Goal: Transaction & Acquisition: Subscribe to service/newsletter

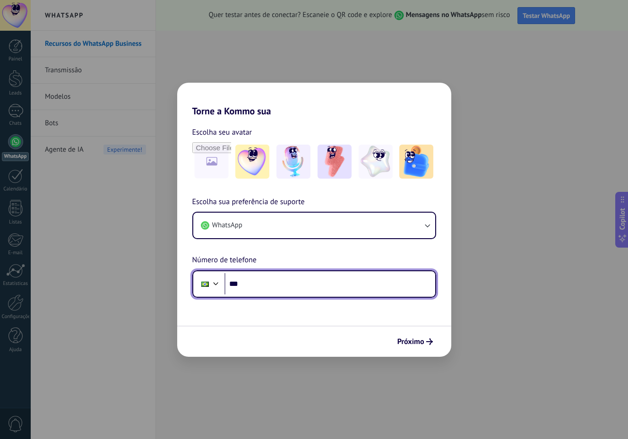
click at [277, 282] on input "***" at bounding box center [330, 284] width 211 height 22
type input "**********"
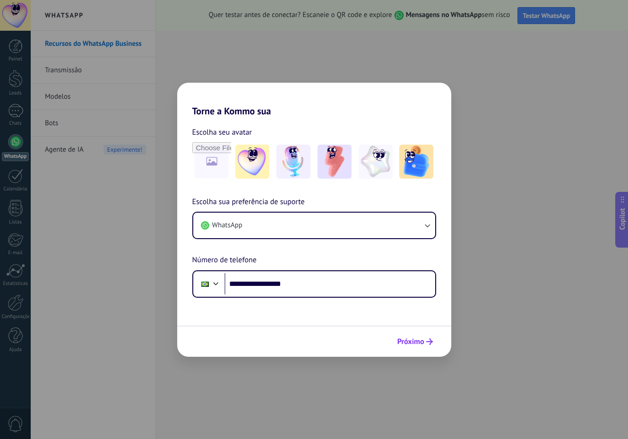
click at [413, 343] on span "Próximo" at bounding box center [411, 342] width 27 height 7
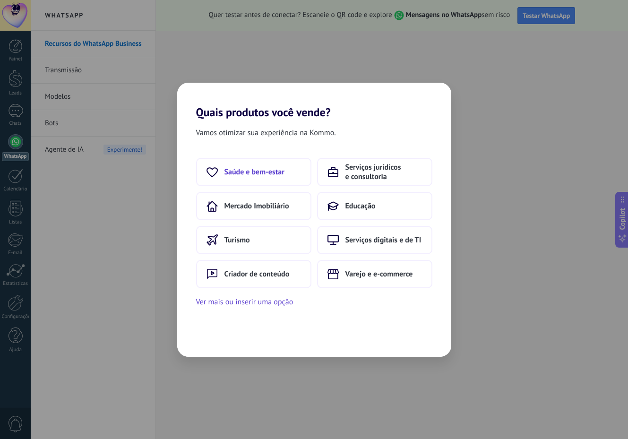
click at [276, 181] on button "Saúde e bem-estar" at bounding box center [253, 172] width 115 height 28
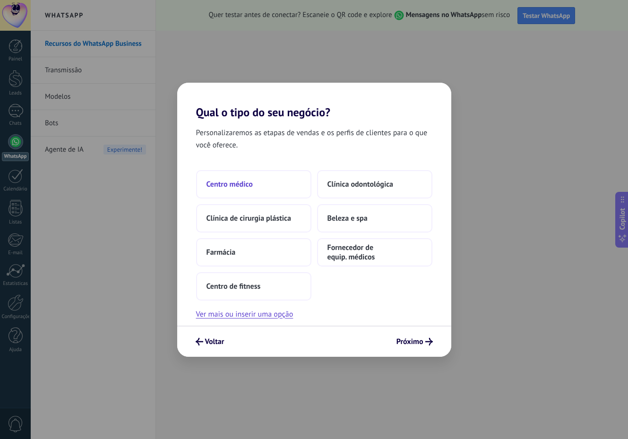
click at [273, 183] on button "Centro médico" at bounding box center [253, 184] width 115 height 28
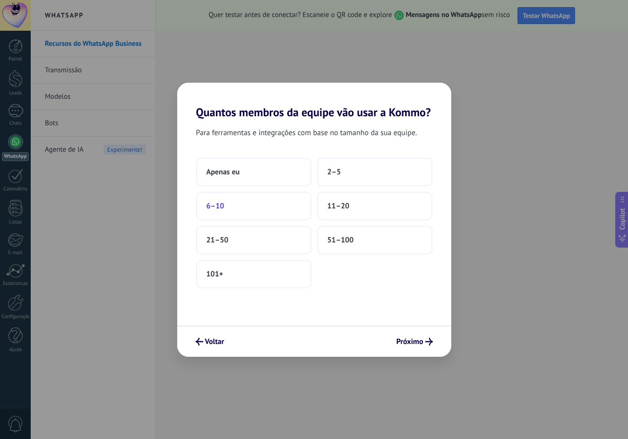
click at [272, 203] on button "6–10" at bounding box center [253, 206] width 115 height 28
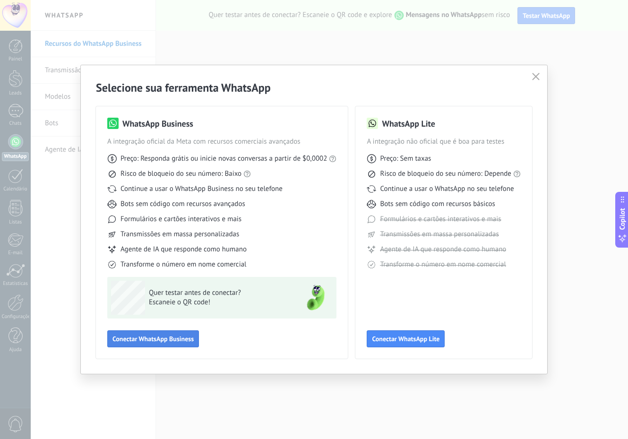
click at [192, 337] on span "Conectar WhatsApp Business" at bounding box center [153, 339] width 81 height 7
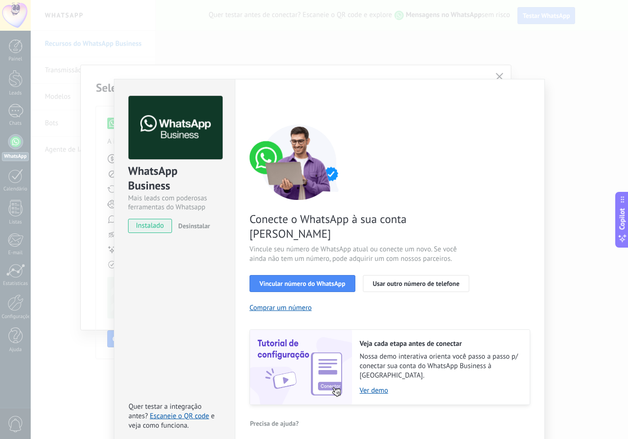
click at [486, 222] on div "Conecte o WhatsApp à sua conta Kommo Vincule seu número de WhatsApp atual ou co…" at bounding box center [390, 264] width 281 height 281
click at [500, 76] on div "WhatsApp Business Mais leads com poderosas ferramentas do Whatsapp instalado De…" at bounding box center [330, 219] width 598 height 439
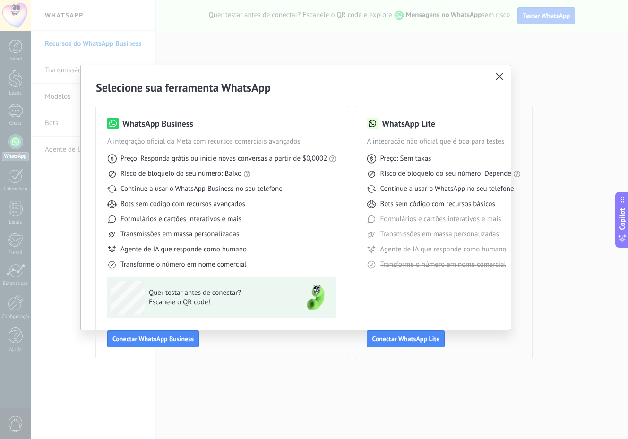
drag, startPoint x: 511, startPoint y: 215, endPoint x: 526, endPoint y: 217, distance: 15.7
click at [527, 217] on div "WhatsApp Lite A integração não oficial que é boa para testes Preço: Sem taxas R…" at bounding box center [444, 232] width 177 height 252
click at [460, 293] on div "WhatsApp Lite A integração não oficial que é boa para testes Preço: Sem taxas R…" at bounding box center [444, 233] width 154 height 230
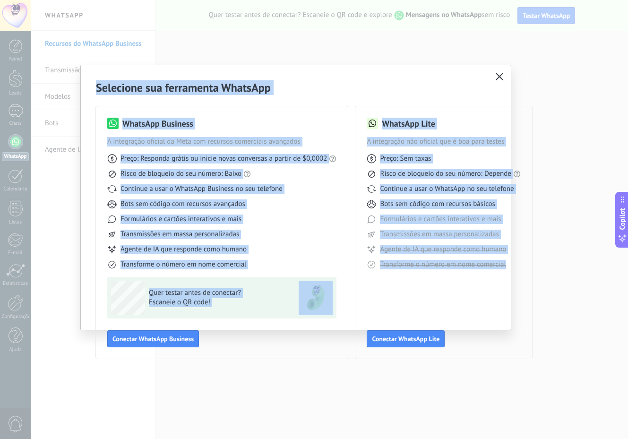
drag, startPoint x: 511, startPoint y: 326, endPoint x: 555, endPoint y: 337, distance: 44.8
click at [558, 338] on div "Selecione sua ferramenta WhatsApp WhatsApp Business A integração oficial da Met…" at bounding box center [314, 219] width 628 height 439
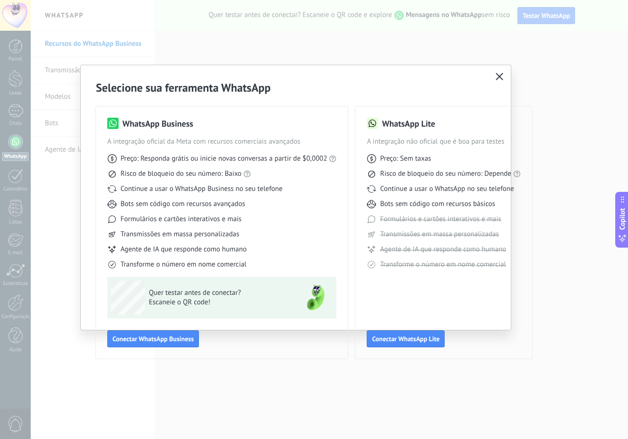
click at [532, 291] on div "WhatsApp Lite A integração não oficial que é boa para testes Preço: Sem taxas R…" at bounding box center [444, 232] width 177 height 252
click at [498, 74] on icon "button" at bounding box center [500, 77] width 8 height 8
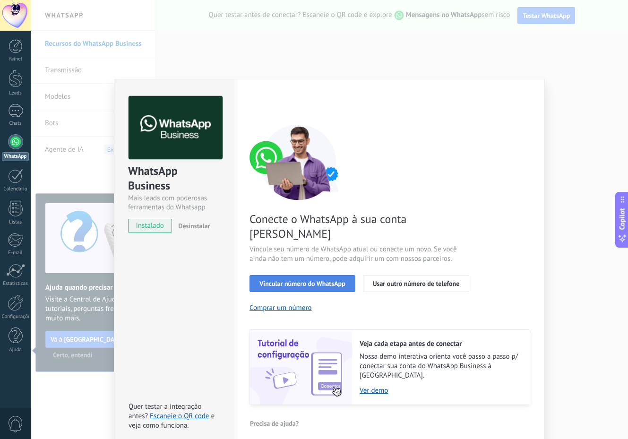
click at [337, 280] on span "Vincular número do WhatsApp" at bounding box center [303, 283] width 86 height 7
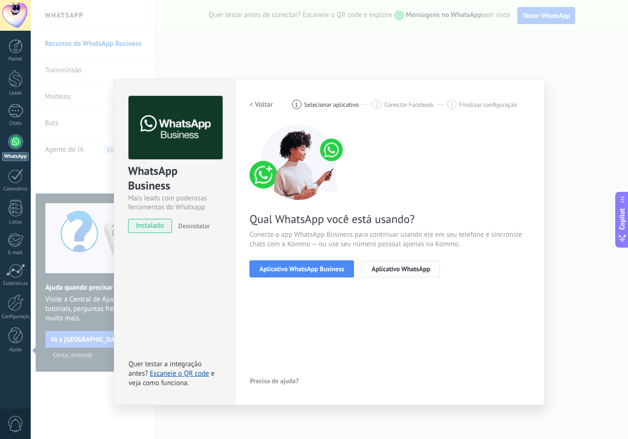
click at [393, 266] on span "Aplicativo WhatsApp" at bounding box center [401, 269] width 59 height 7
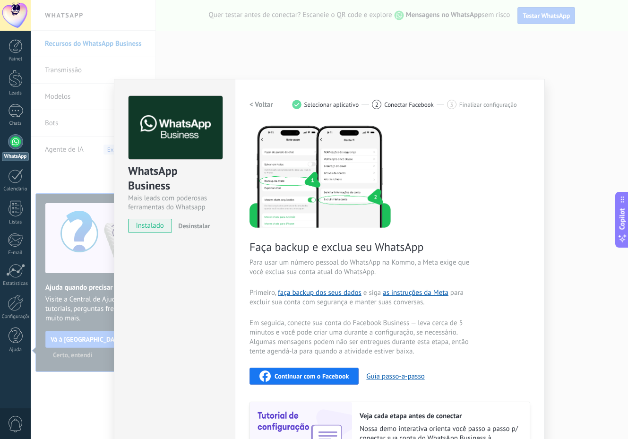
click at [604, 77] on div "WhatsApp Business Mais leads com poderosas ferramentas do Whatsapp instalado De…" at bounding box center [330, 219] width 598 height 439
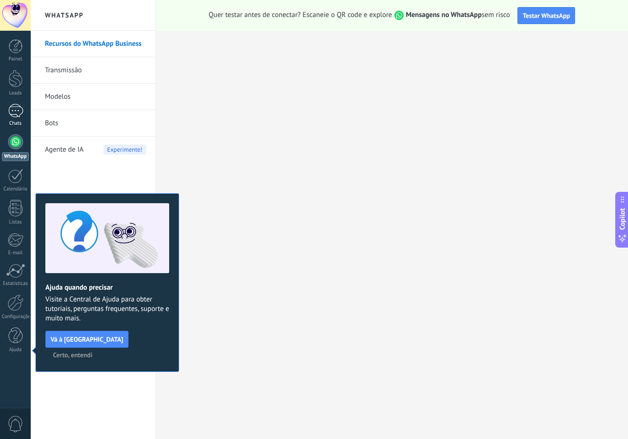
click at [23, 115] on link "Chats" at bounding box center [15, 115] width 31 height 23
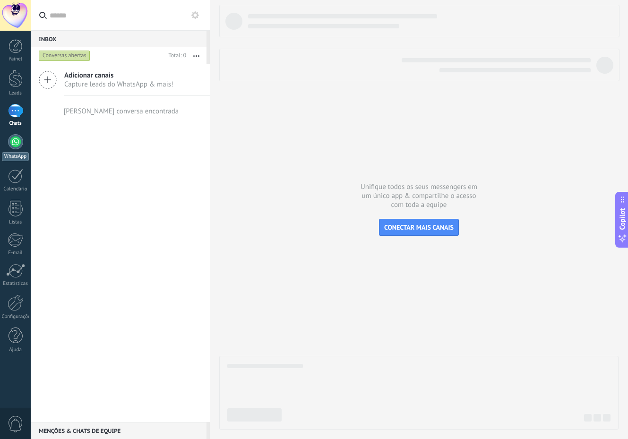
click at [18, 139] on div at bounding box center [15, 141] width 15 height 15
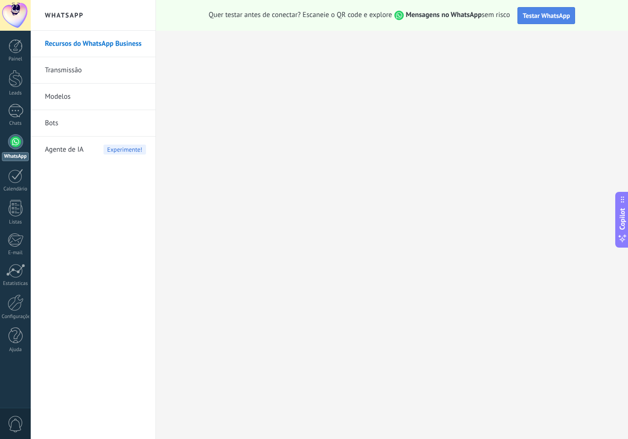
click at [536, 12] on span "Testar WhatsApp" at bounding box center [546, 15] width 47 height 9
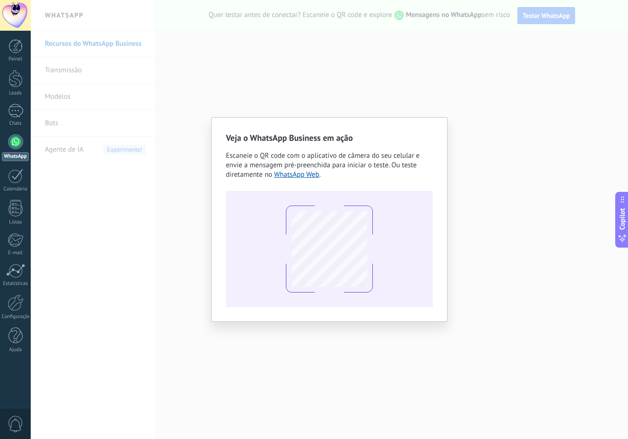
click at [421, 184] on div "Veja o WhatsApp Business em ação Escaneie o QR code com o aplicativo de câmera …" at bounding box center [329, 219] width 207 height 175
click at [534, 40] on div "Veja o WhatsApp Business em ação Escaneie o QR code com o aplicativo de câmera …" at bounding box center [330, 219] width 598 height 439
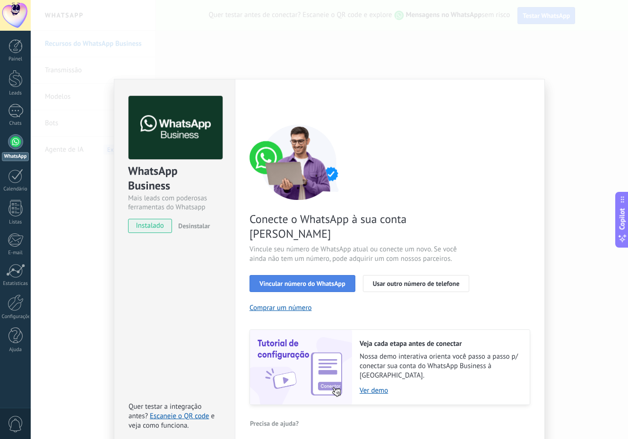
click at [295, 280] on span "Vincular número do WhatsApp" at bounding box center [303, 283] width 86 height 7
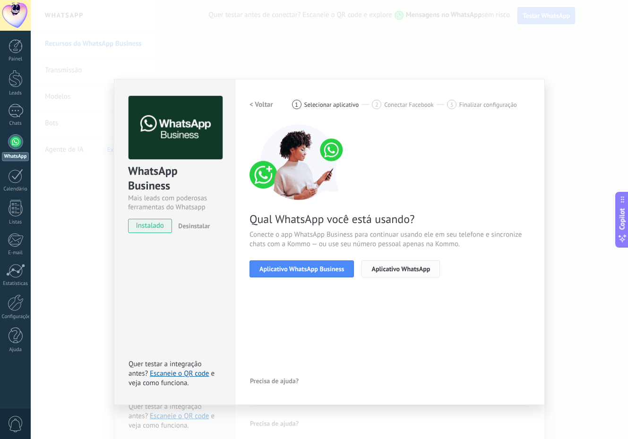
click at [387, 269] on span "Aplicativo WhatsApp" at bounding box center [401, 269] width 59 height 7
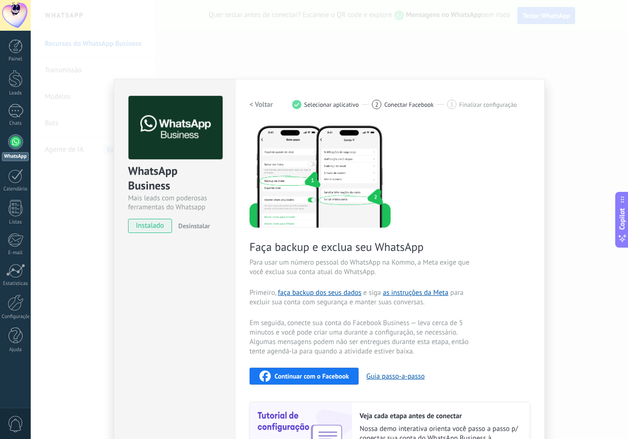
click at [606, 126] on div "WhatsApp Business Mais leads com poderosas ferramentas do Whatsapp instalado De…" at bounding box center [330, 219] width 598 height 439
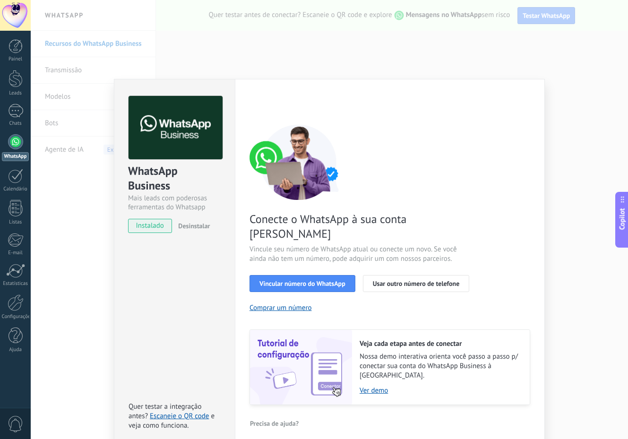
click at [557, 145] on div "WhatsApp Business Mais leads com poderosas ferramentas do Whatsapp instalado De…" at bounding box center [330, 219] width 598 height 439
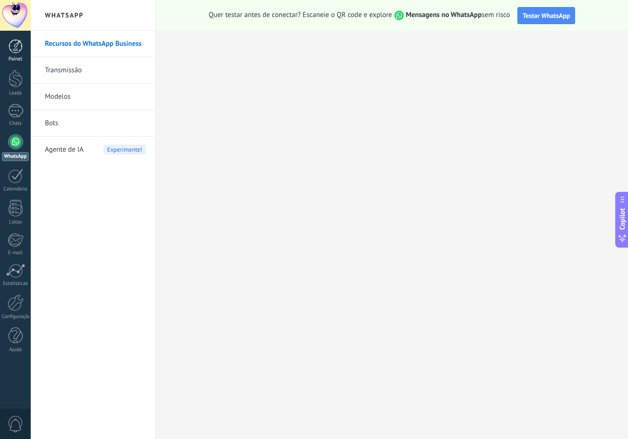
click at [15, 48] on div at bounding box center [16, 46] width 14 height 14
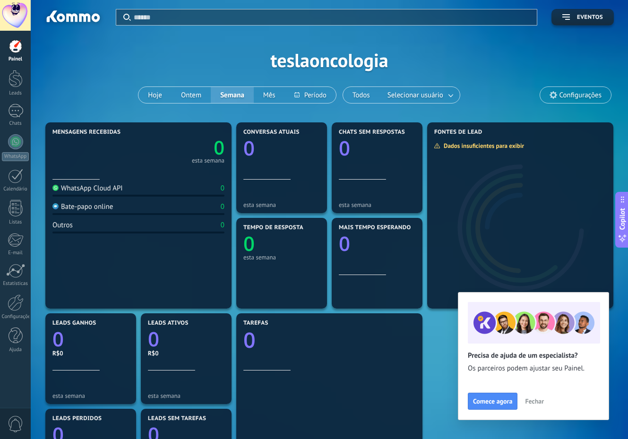
click at [128, 188] on div at bounding box center [127, 188] width 4 height 9
click at [403, 96] on span "Selecionar usuário" at bounding box center [416, 95] width 60 height 13
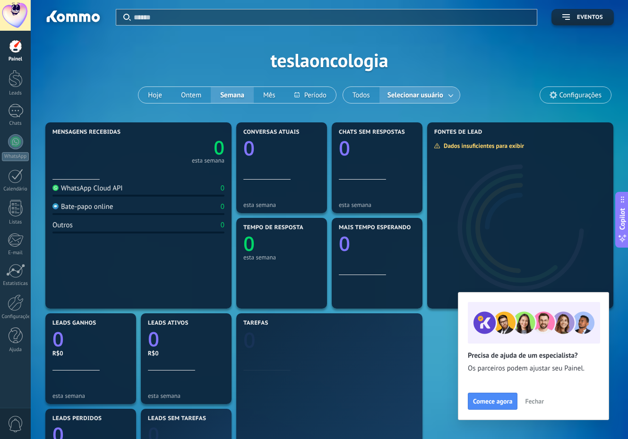
click at [435, 96] on span "Selecionar usuário" at bounding box center [416, 95] width 60 height 13
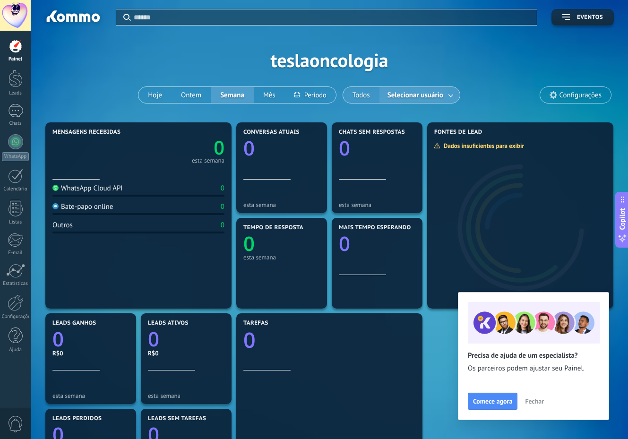
click at [366, 100] on button "Todos" at bounding box center [361, 95] width 36 height 16
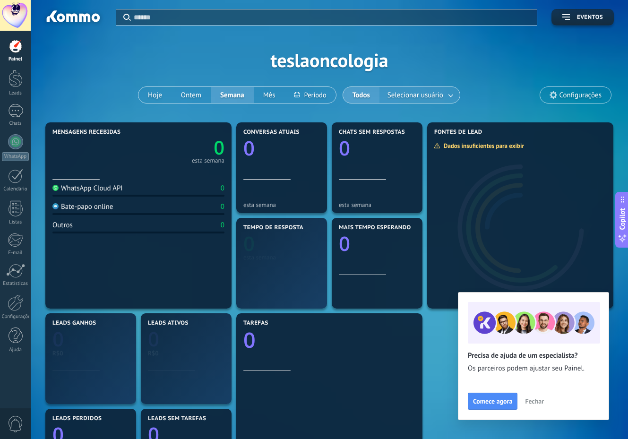
click at [423, 98] on span "Selecionar usuário" at bounding box center [416, 95] width 60 height 13
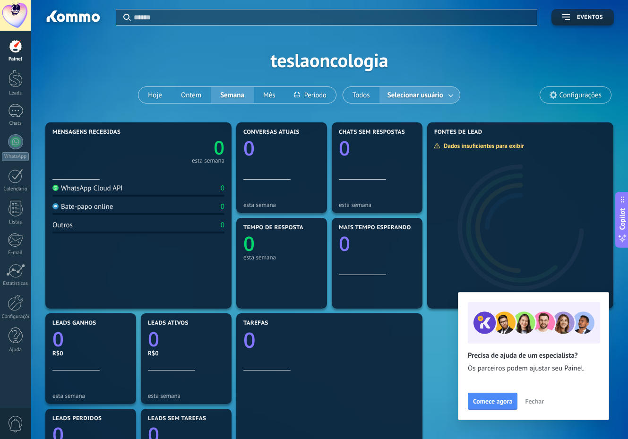
click at [560, 98] on span "Configurações" at bounding box center [581, 95] width 42 height 8
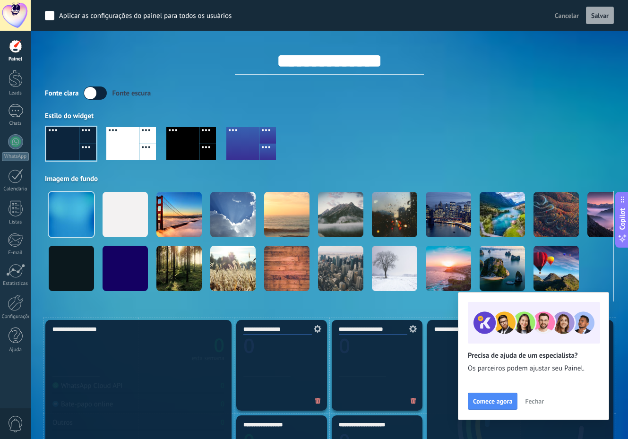
click at [23, 54] on link "Painel" at bounding box center [15, 50] width 31 height 23
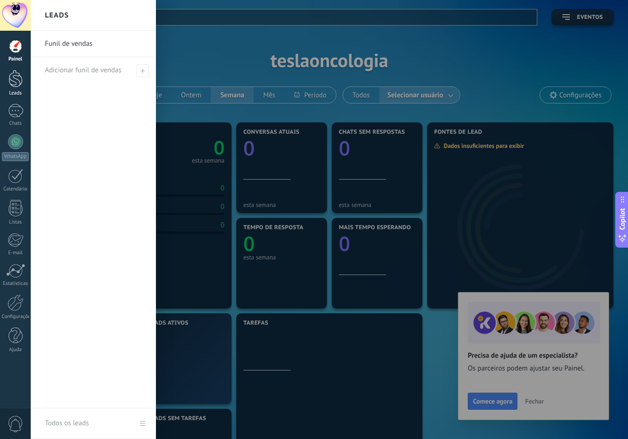
click at [18, 81] on div at bounding box center [16, 78] width 14 height 17
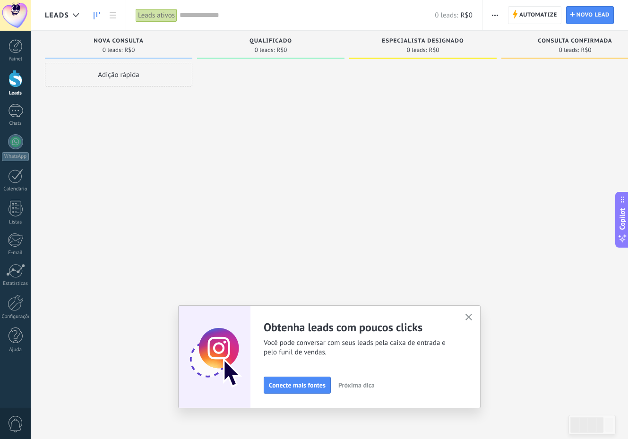
click at [472, 320] on icon "button" at bounding box center [469, 317] width 7 height 7
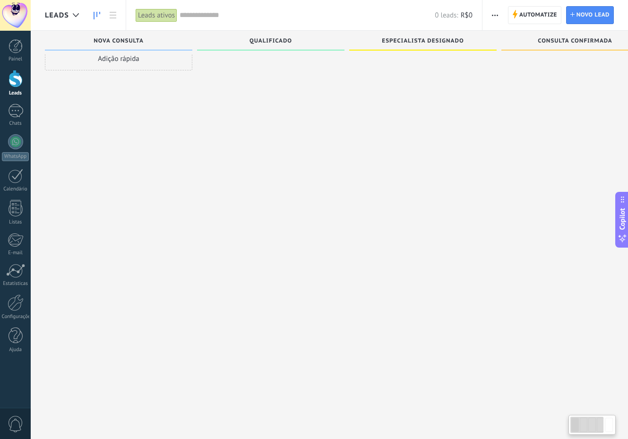
scroll to position [16, 0]
click at [112, 13] on icon at bounding box center [113, 15] width 7 height 7
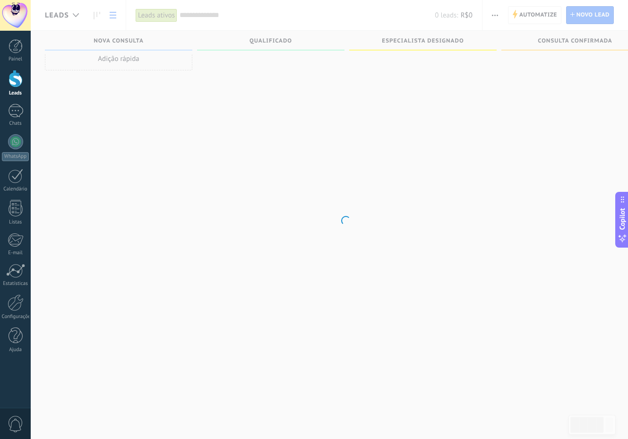
click at [111, 17] on body ".abccls-1,.abccls-2{fill-rule:evenodd}.abccls-2{fill:#fff} .abfcls-1{fill:none}…" at bounding box center [314, 203] width 628 height 439
click at [98, 13] on body ".abccls-1,.abccls-2{fill-rule:evenodd}.abccls-2{fill:#fff} .abfcls-1{fill:none}…" at bounding box center [314, 203] width 628 height 439
click at [18, 82] on div at bounding box center [16, 78] width 14 height 17
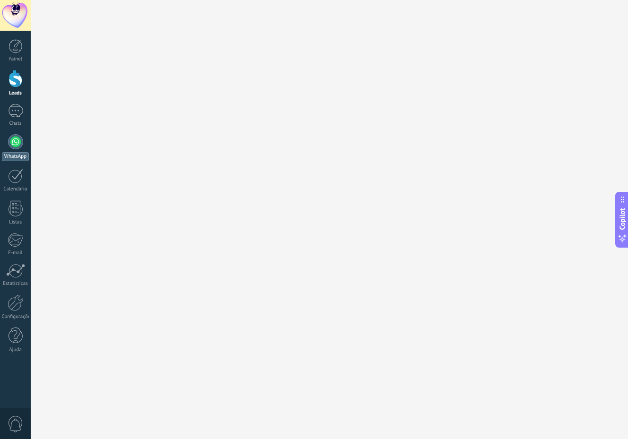
click at [19, 142] on div at bounding box center [15, 141] width 15 height 15
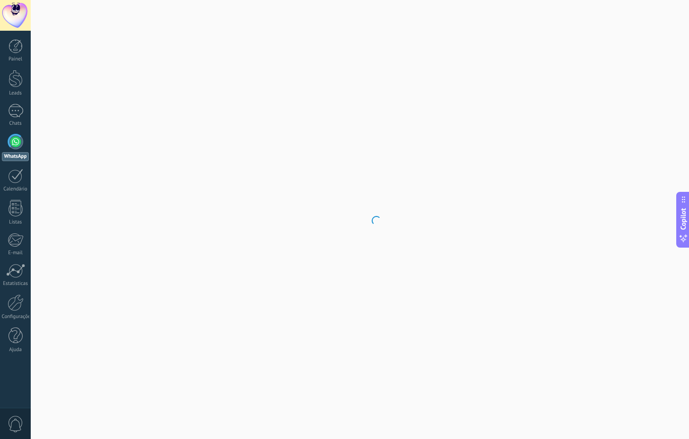
click at [16, 148] on div at bounding box center [15, 141] width 15 height 15
click at [17, 118] on link "Chats" at bounding box center [15, 115] width 31 height 23
click at [15, 63] on div "Painel Leads Chats WhatsApp Clientes" at bounding box center [15, 200] width 31 height 323
click at [15, 52] on div at bounding box center [16, 46] width 14 height 14
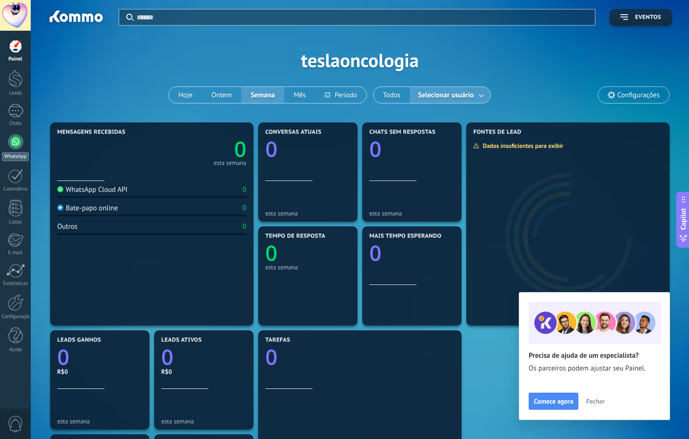
click at [21, 143] on div at bounding box center [15, 141] width 15 height 15
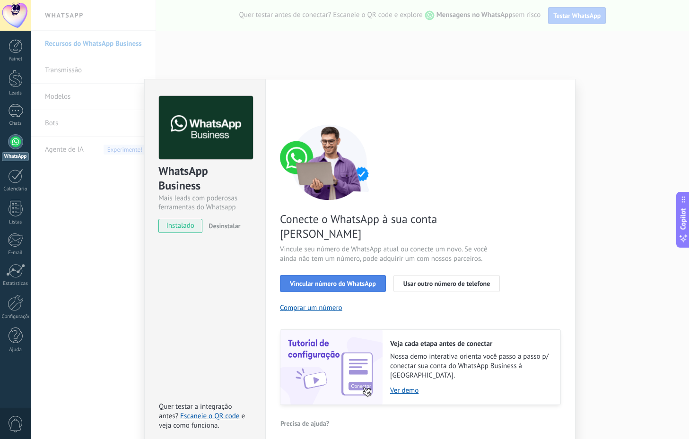
click at [320, 280] on span "Vincular número do WhatsApp" at bounding box center [333, 283] width 86 height 7
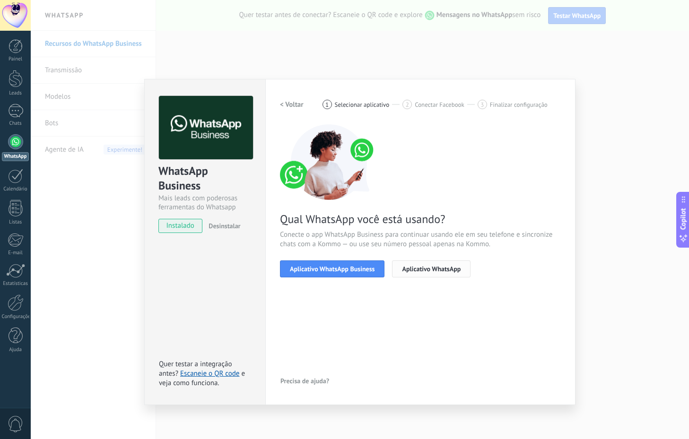
click at [404, 261] on button "Aplicativo WhatsApp" at bounding box center [431, 269] width 78 height 17
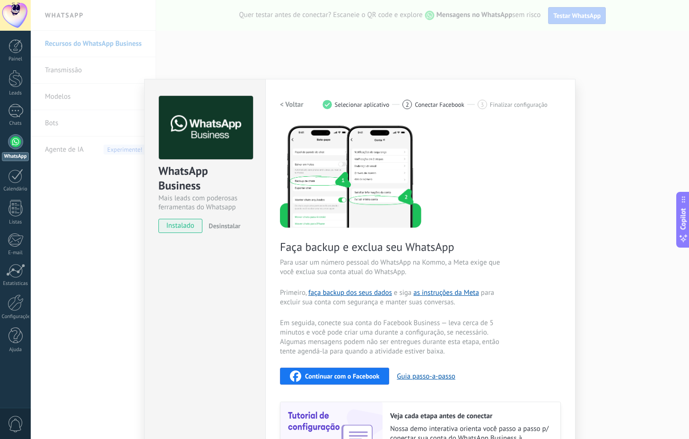
click at [566, 65] on div "WhatsApp Business Mais leads com poderosas ferramentas do Whatsapp instalado De…" at bounding box center [360, 219] width 658 height 439
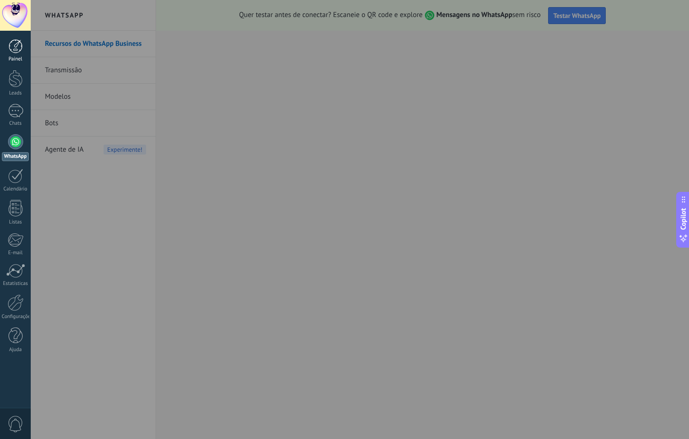
click at [21, 55] on link "Painel" at bounding box center [15, 50] width 31 height 23
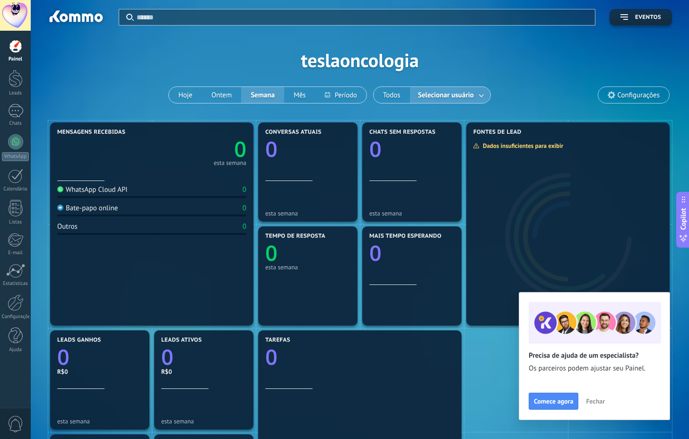
click at [458, 98] on span "Selecionar usuário" at bounding box center [446, 95] width 60 height 13
click at [479, 96] on link at bounding box center [481, 95] width 17 height 16
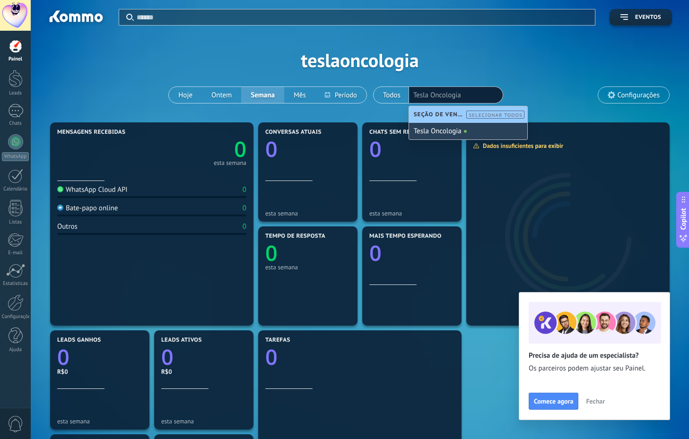
click at [452, 133] on div "Tesla Oncologia" at bounding box center [468, 131] width 118 height 17
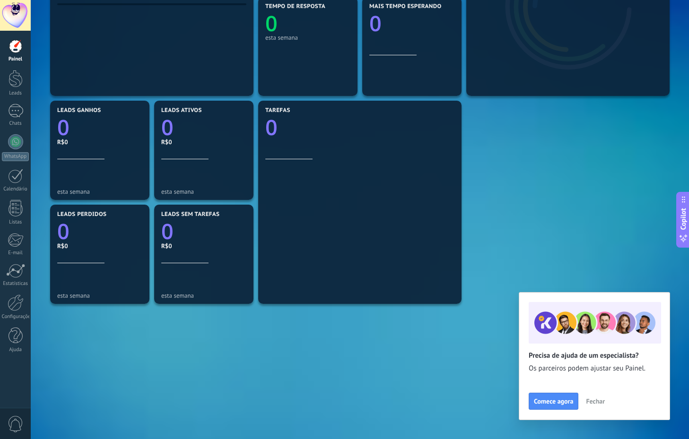
scroll to position [230, 0]
click at [9, 302] on div at bounding box center [16, 303] width 16 height 17
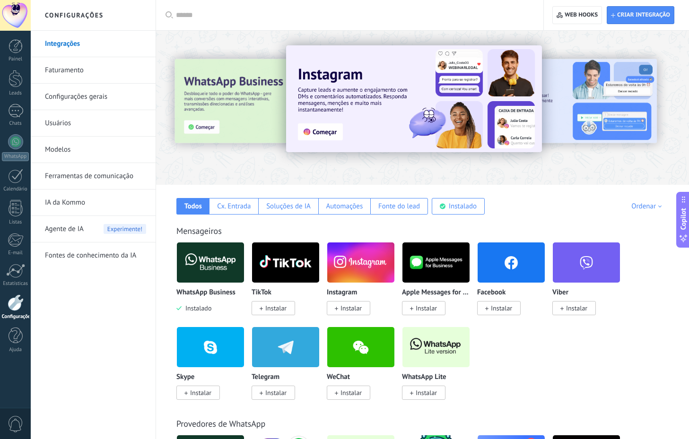
click at [570, 98] on div at bounding box center [657, 107] width 213 height 85
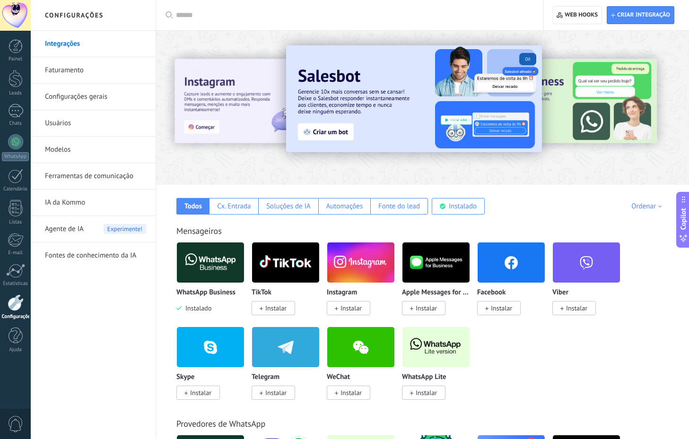
click at [591, 97] on div at bounding box center [657, 107] width 213 height 85
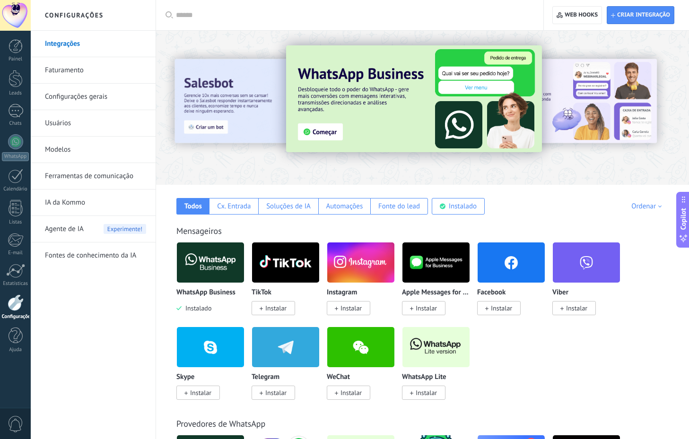
click at [591, 97] on div at bounding box center [657, 107] width 213 height 85
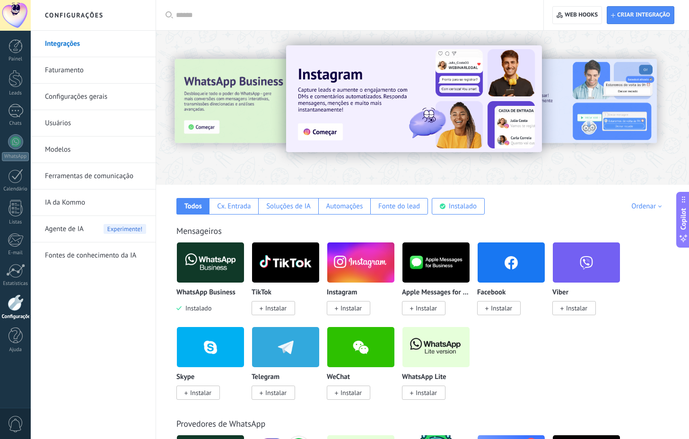
click at [591, 97] on div at bounding box center [657, 107] width 213 height 85
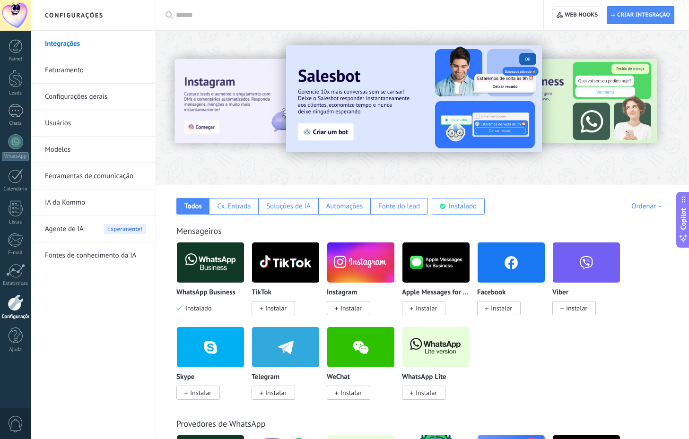
click at [600, 109] on div at bounding box center [657, 107] width 213 height 85
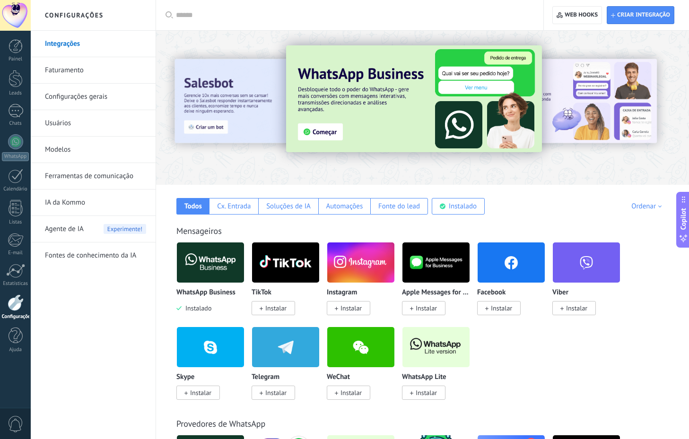
click at [261, 255] on img at bounding box center [285, 263] width 67 height 46
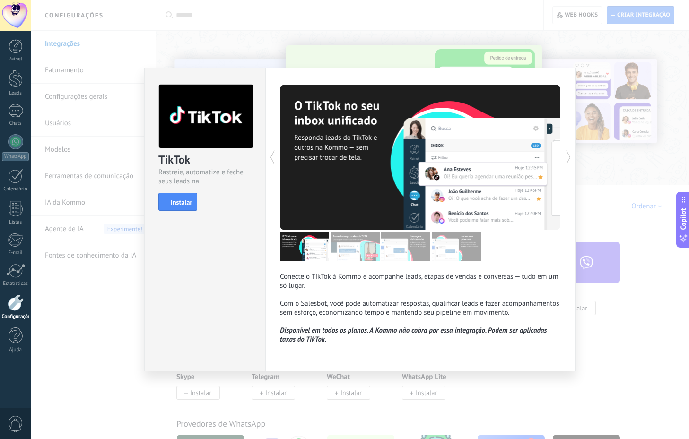
click at [265, 33] on div "TikTok Rastreie, automatize e feche seus leads na Kommo install Instalar Conect…" at bounding box center [360, 219] width 658 height 439
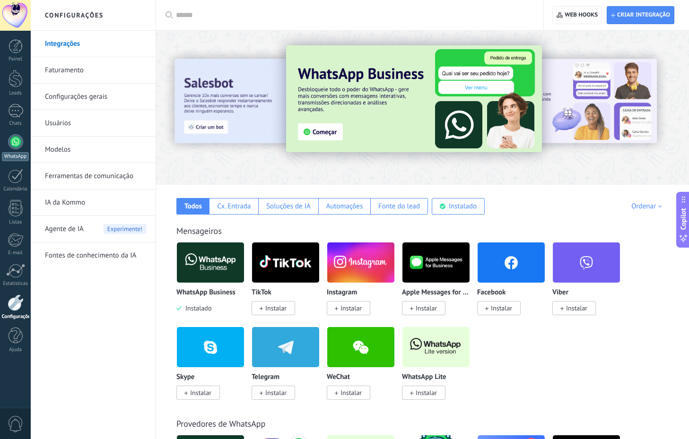
click at [15, 140] on div at bounding box center [15, 141] width 15 height 15
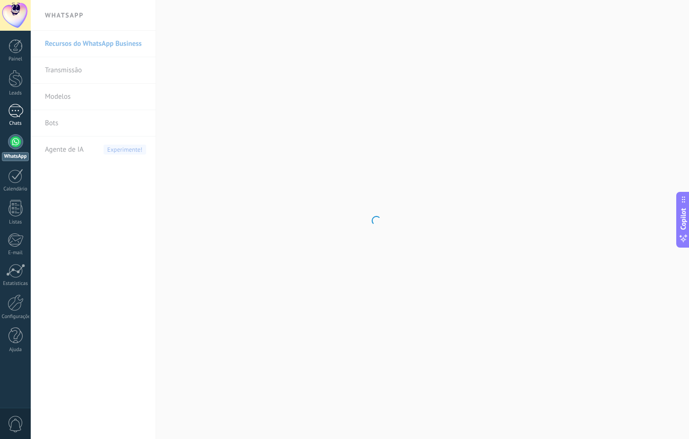
click at [17, 110] on div at bounding box center [15, 111] width 15 height 14
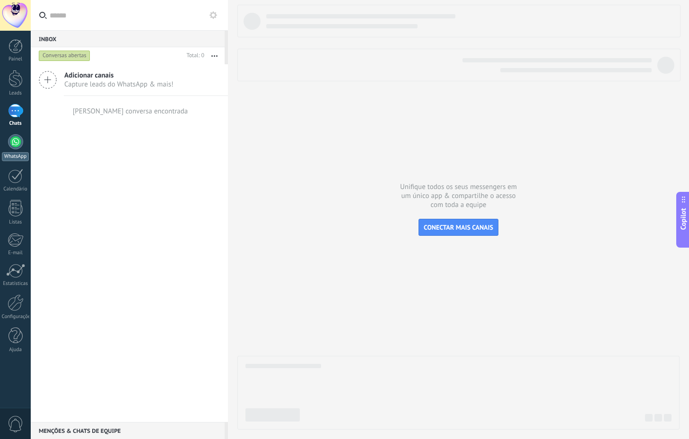
click at [20, 146] on div at bounding box center [15, 141] width 15 height 15
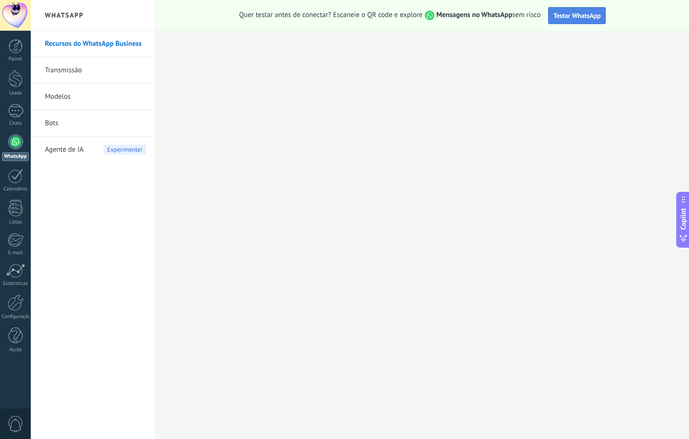
click at [556, 16] on span "Testar WhatsApp" at bounding box center [576, 15] width 47 height 9
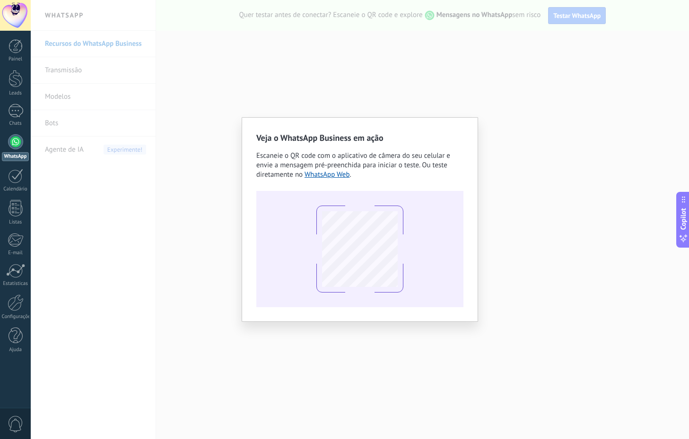
click at [243, 251] on div "Veja o WhatsApp Business em ação Escaneie o QR code com o aplicativo de câmera …" at bounding box center [360, 219] width 236 height 205
